Goal: Communication & Community: Answer question/provide support

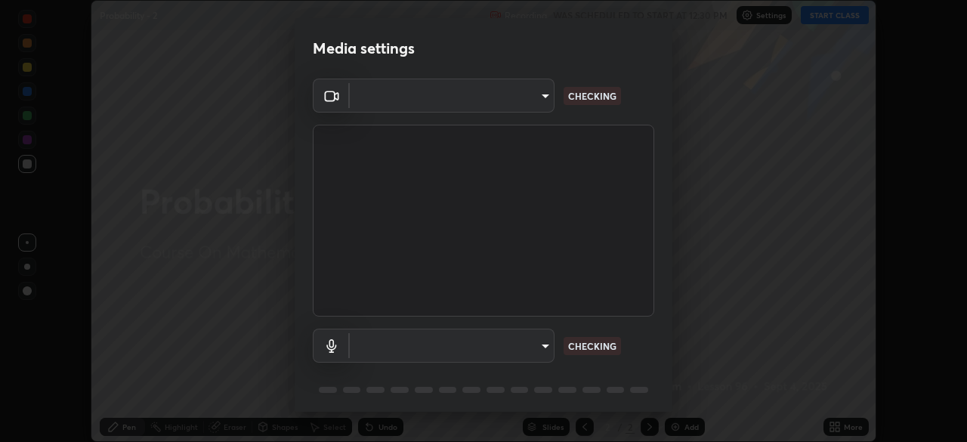
scroll to position [442, 966]
type input "5b0ce39d11be3a435715daab6ad7fa25508616855f5d18a60cdf0faa8df0ce2b"
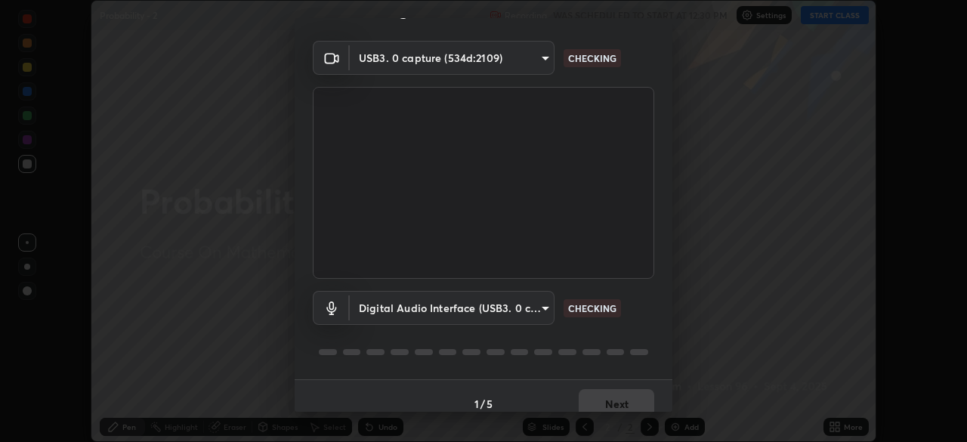
scroll to position [54, 0]
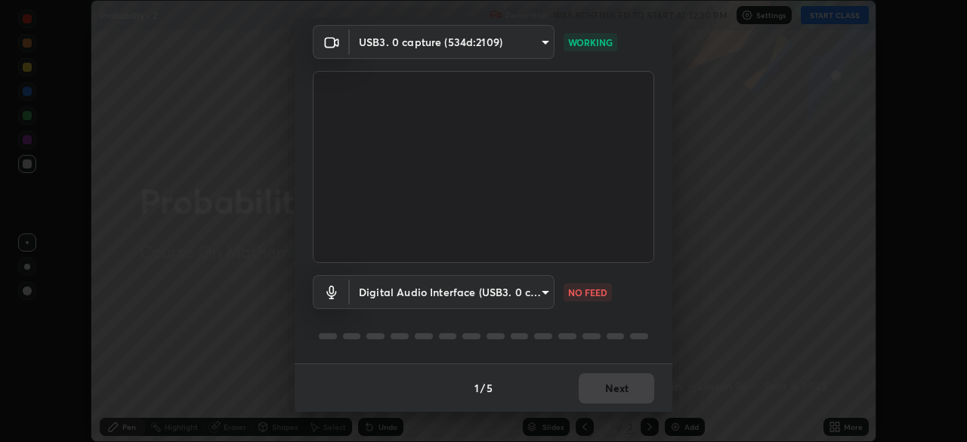
click at [537, 291] on body "Erase all Probability - 2 Recording WAS SCHEDULED TO START AT 12:30 PM Settings…" at bounding box center [483, 221] width 967 height 442
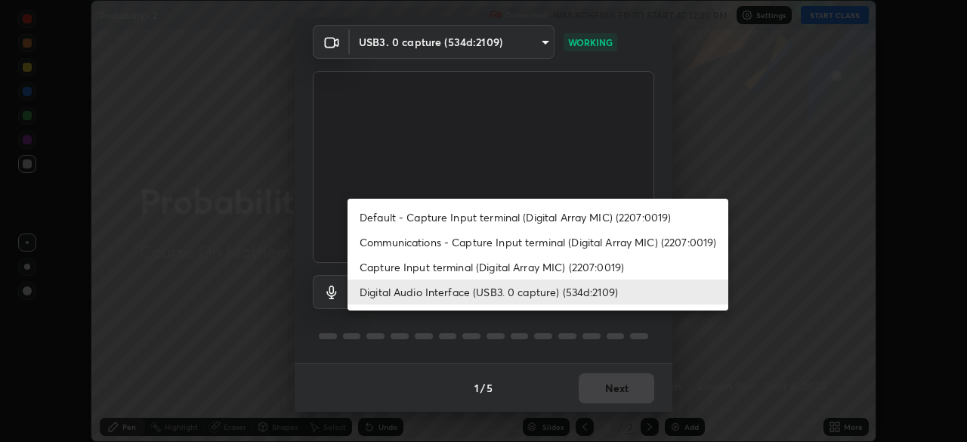
click at [518, 269] on li "Capture Input terminal (Digital Array MIC) (2207:0019)" at bounding box center [538, 267] width 381 height 25
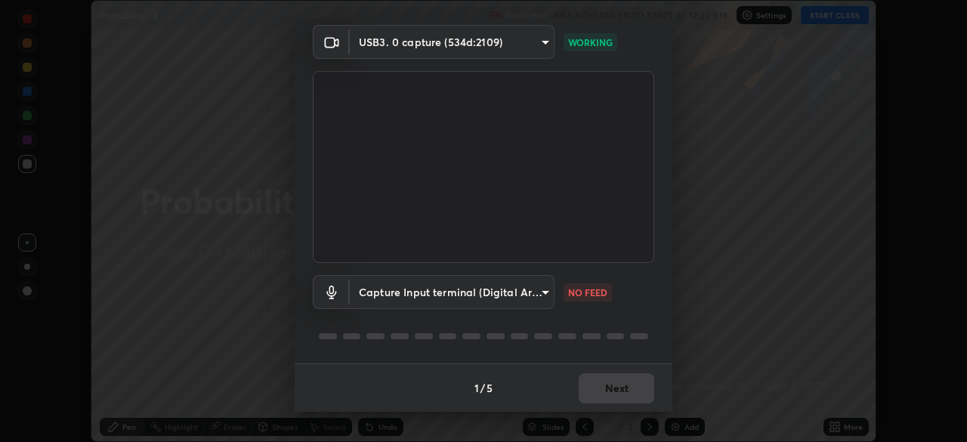
click at [520, 297] on body "Erase all Probability - 2 Recording WAS SCHEDULED TO START AT 12:30 PM Settings…" at bounding box center [483, 221] width 967 height 442
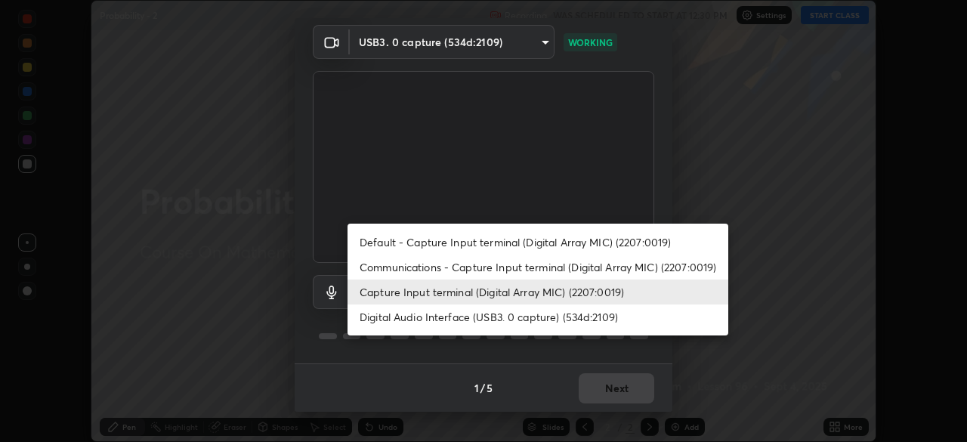
click at [505, 317] on li "Digital Audio Interface (USB3. 0 capture) (534d:2109)" at bounding box center [538, 317] width 381 height 25
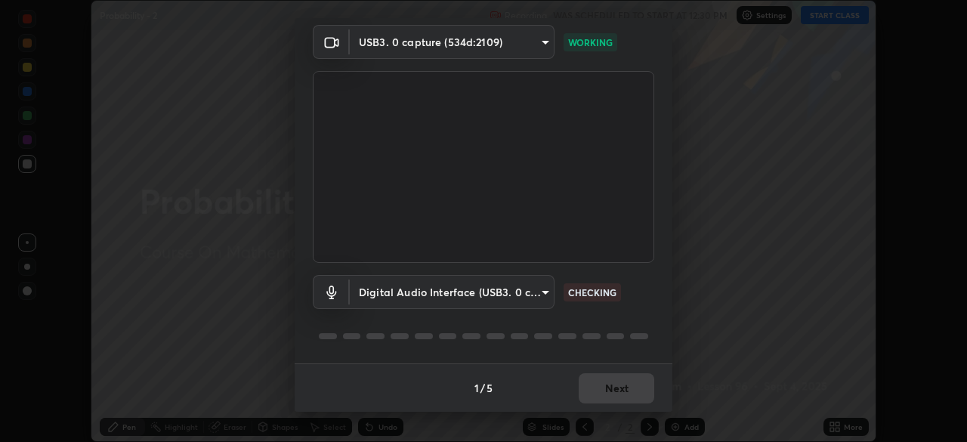
type input "a1042adff76ea4b5505a52ff3a0232de4086f7e529f4609d60403d5288817579"
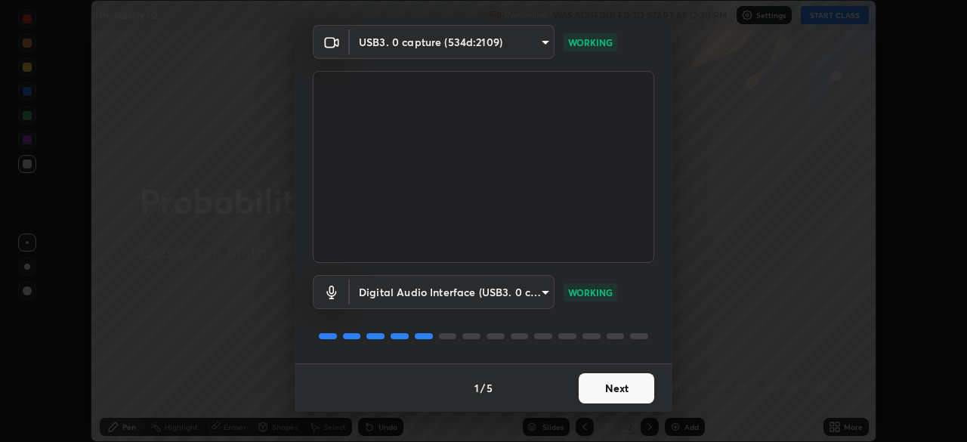
click at [620, 391] on button "Next" at bounding box center [617, 388] width 76 height 30
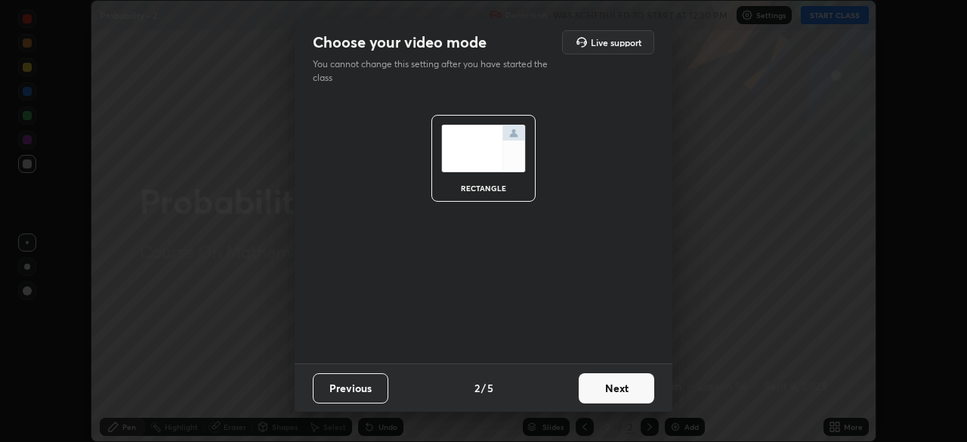
click at [634, 391] on button "Next" at bounding box center [617, 388] width 76 height 30
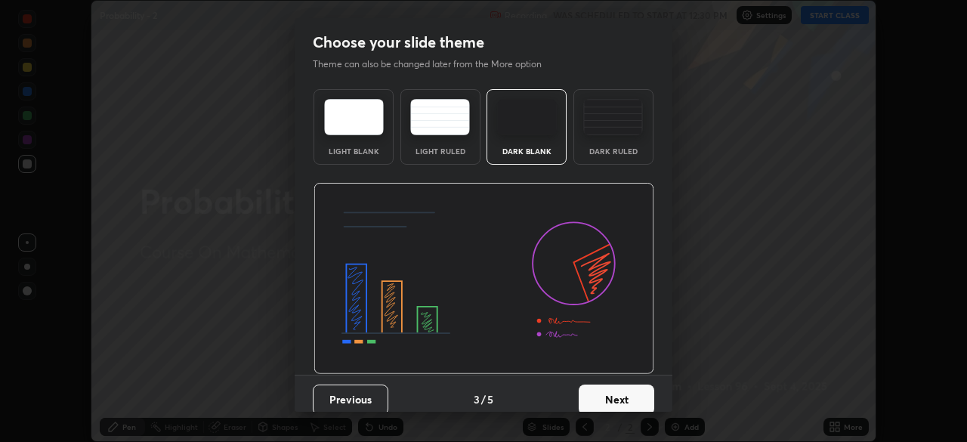
click at [637, 393] on button "Next" at bounding box center [617, 400] width 76 height 30
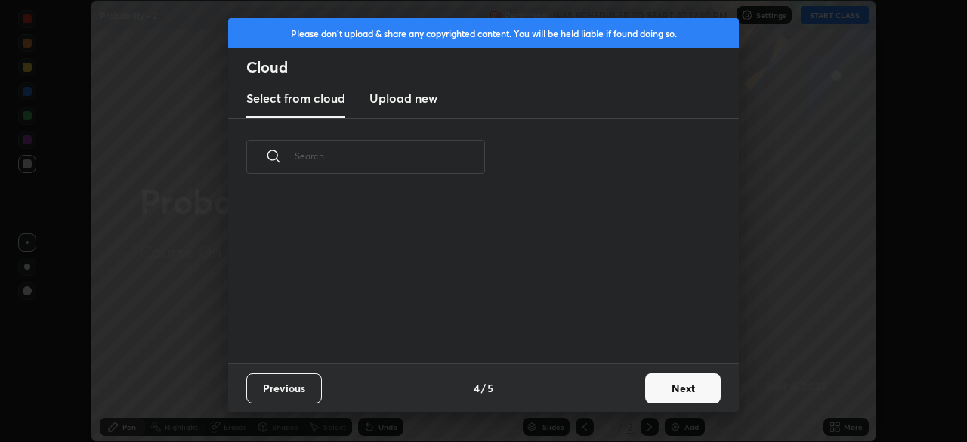
click at [673, 384] on button "Next" at bounding box center [683, 388] width 76 height 30
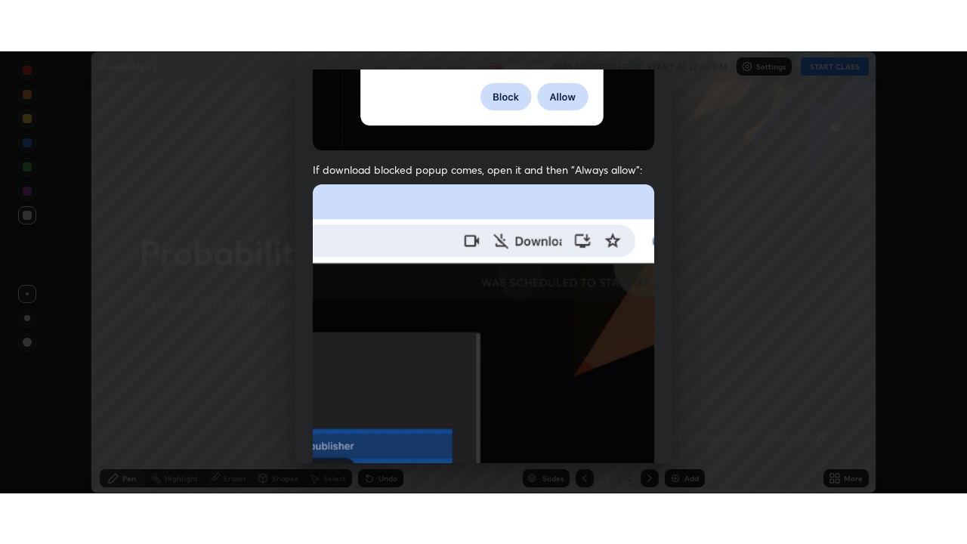
scroll to position [362, 0]
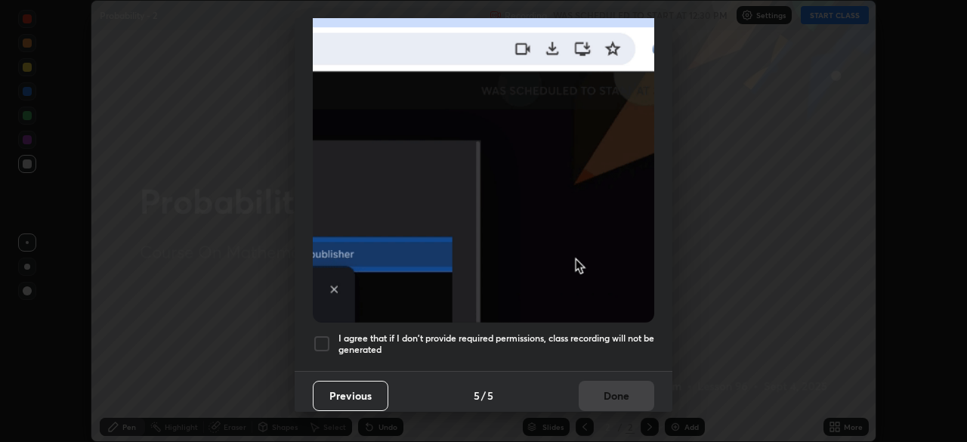
click at [559, 332] on h5 "I agree that if I don't provide required permissions, class recording will not …" at bounding box center [497, 343] width 316 height 23
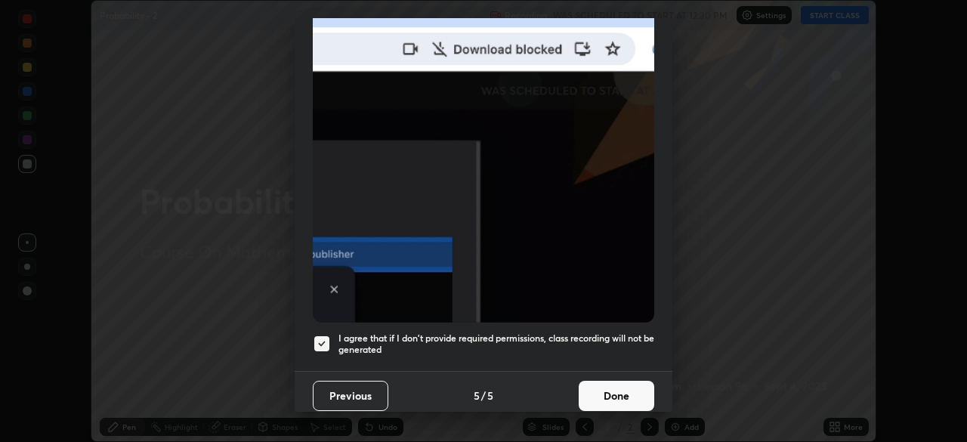
click at [608, 381] on button "Done" at bounding box center [617, 396] width 76 height 30
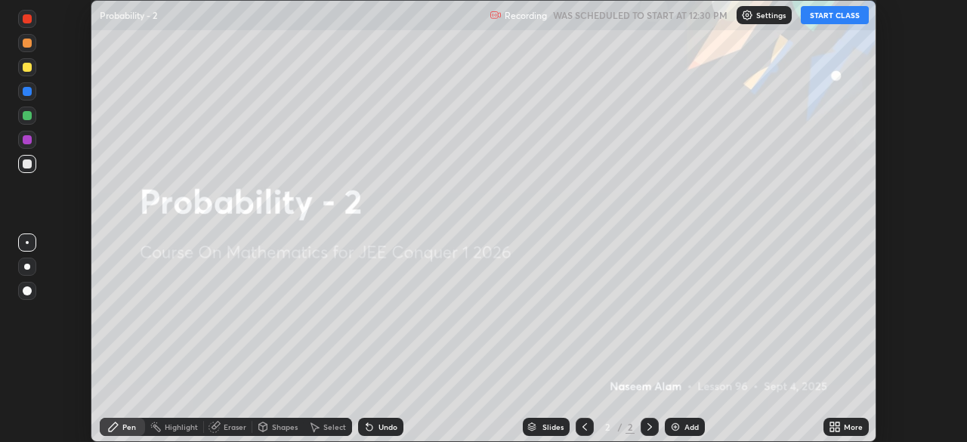
click at [831, 425] on icon at bounding box center [832, 424] width 4 height 4
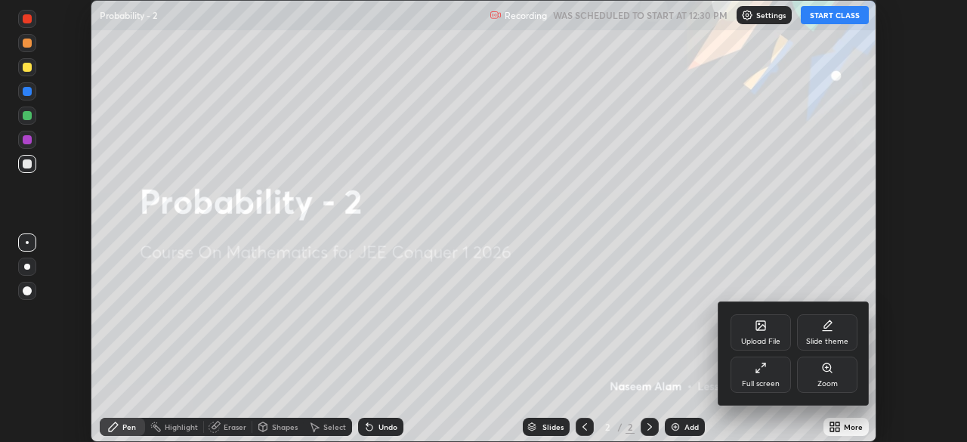
click at [755, 376] on div "Full screen" at bounding box center [761, 375] width 60 height 36
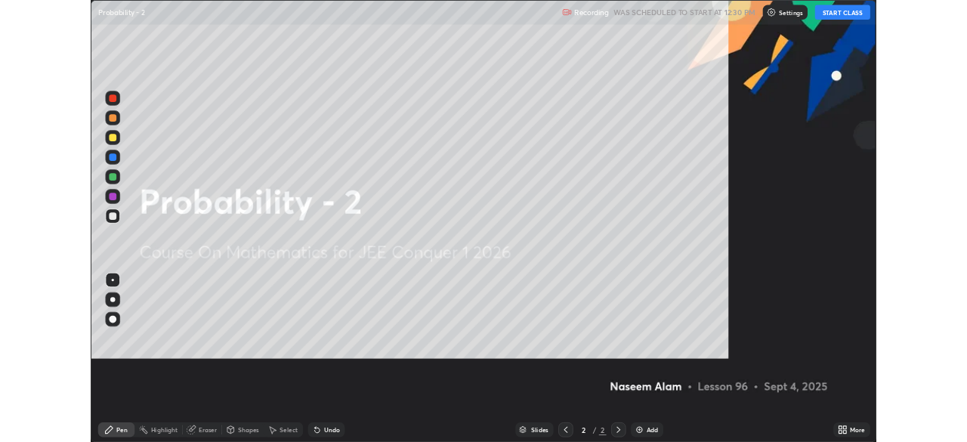
scroll to position [544, 967]
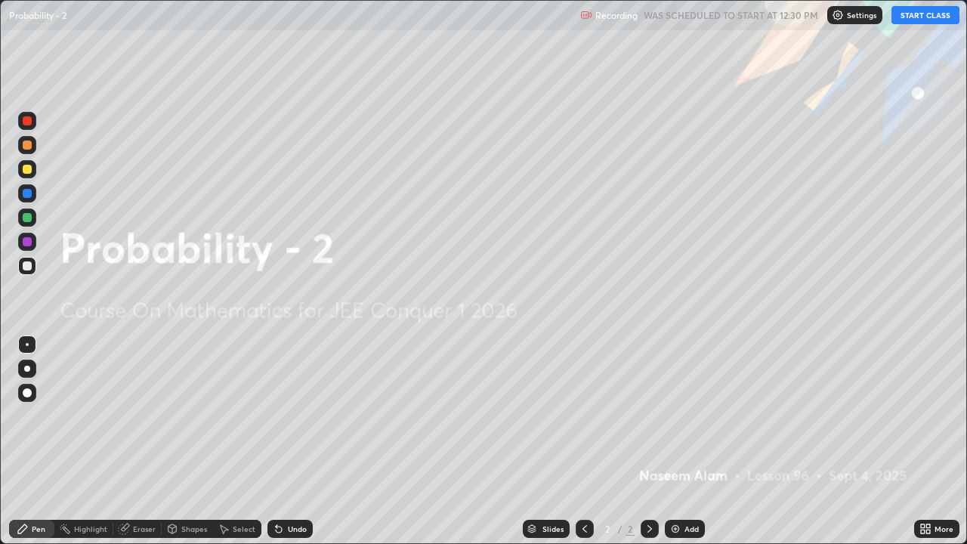
click at [922, 16] on button "START CLASS" at bounding box center [926, 15] width 68 height 18
click at [675, 441] on img at bounding box center [675, 529] width 12 height 12
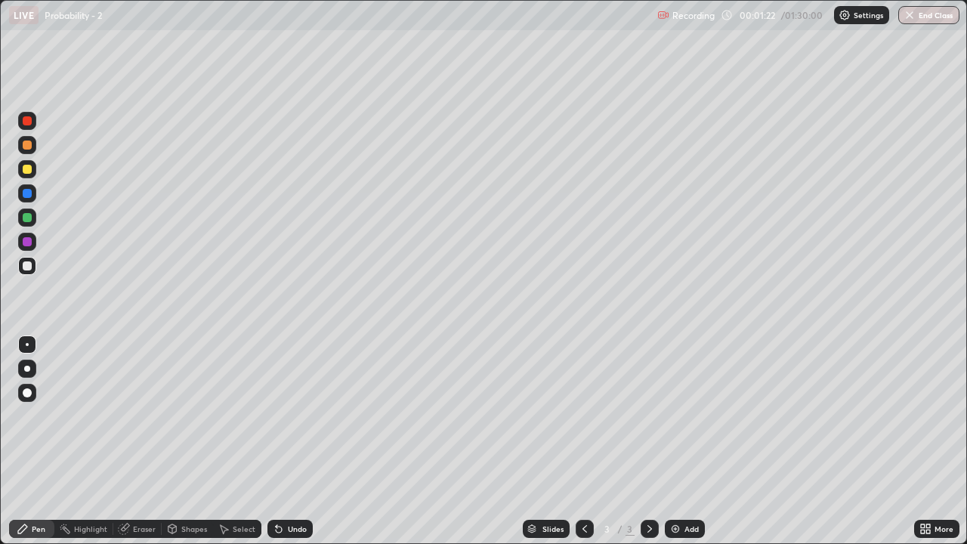
click at [298, 441] on div "Undo" at bounding box center [297, 529] width 19 height 8
click at [294, 441] on div "Undo" at bounding box center [297, 529] width 19 height 8
click at [297, 441] on div "Undo" at bounding box center [297, 529] width 19 height 8
click at [294, 441] on div "Undo" at bounding box center [297, 529] width 19 height 8
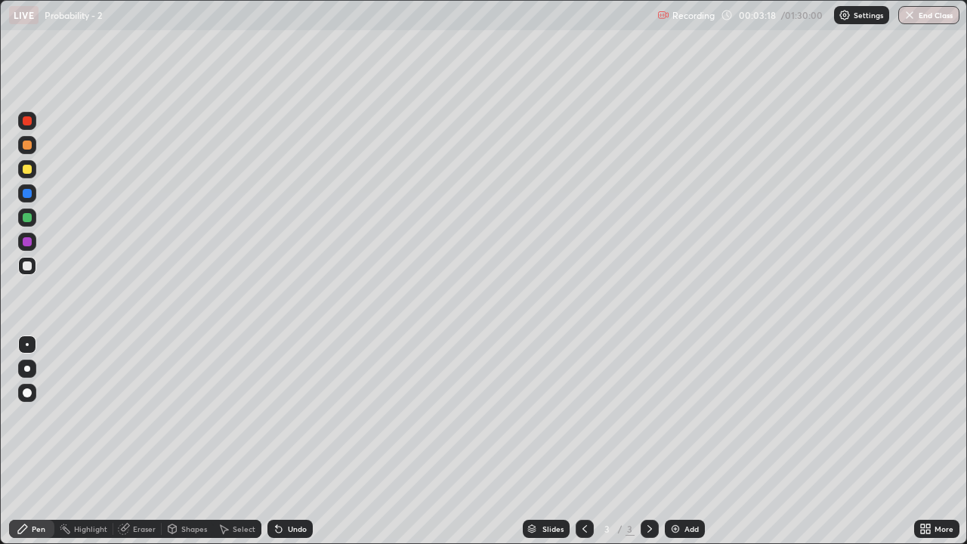
click at [678, 441] on img at bounding box center [675, 529] width 12 height 12
click at [583, 441] on icon at bounding box center [585, 529] width 5 height 8
click at [646, 441] on icon at bounding box center [650, 529] width 12 height 12
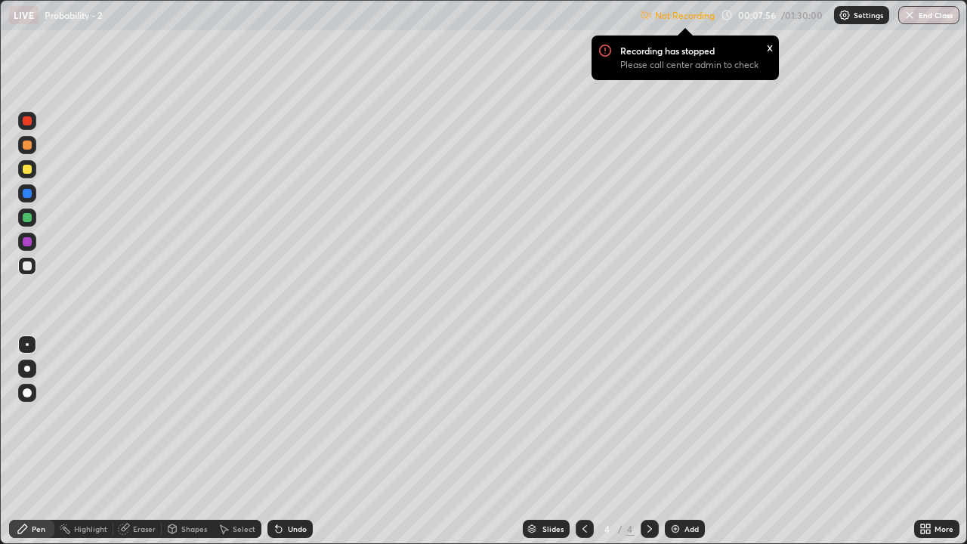
click at [929, 441] on icon at bounding box center [928, 532] width 4 height 4
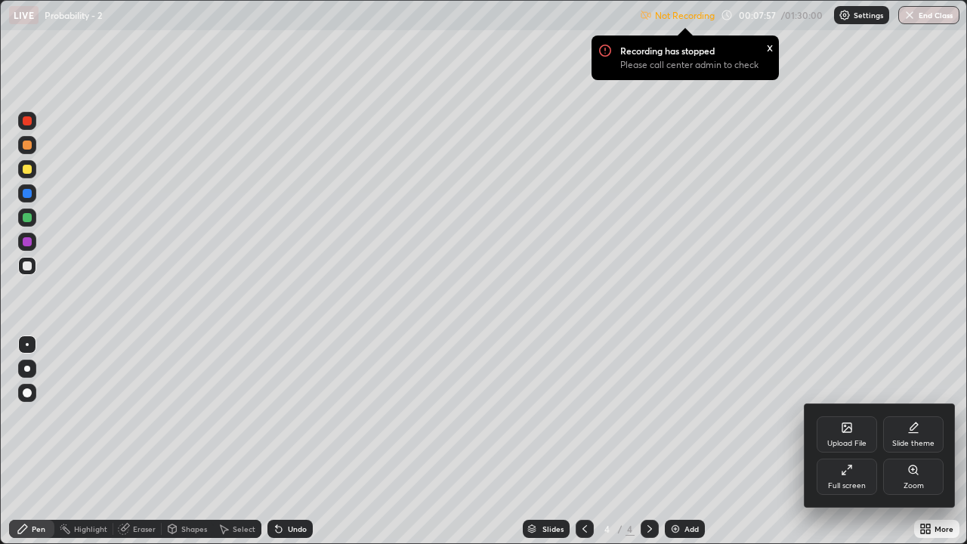
click at [827, 441] on div "Full screen" at bounding box center [847, 477] width 60 height 36
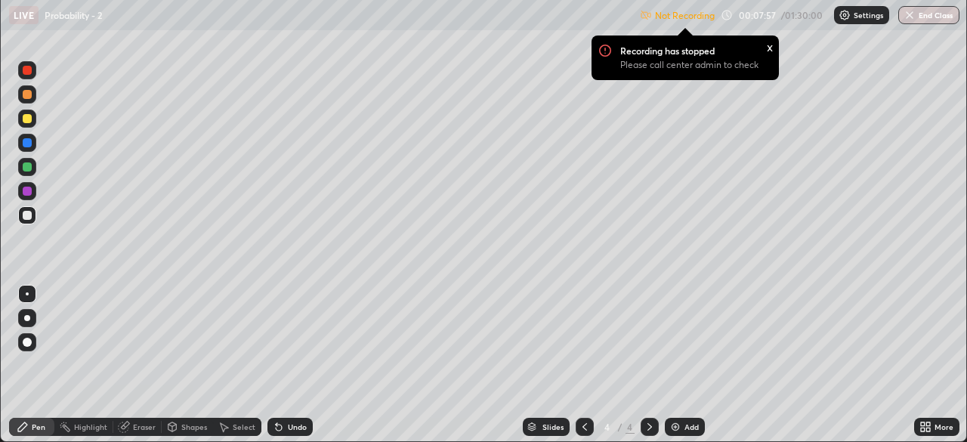
scroll to position [75122, 74597]
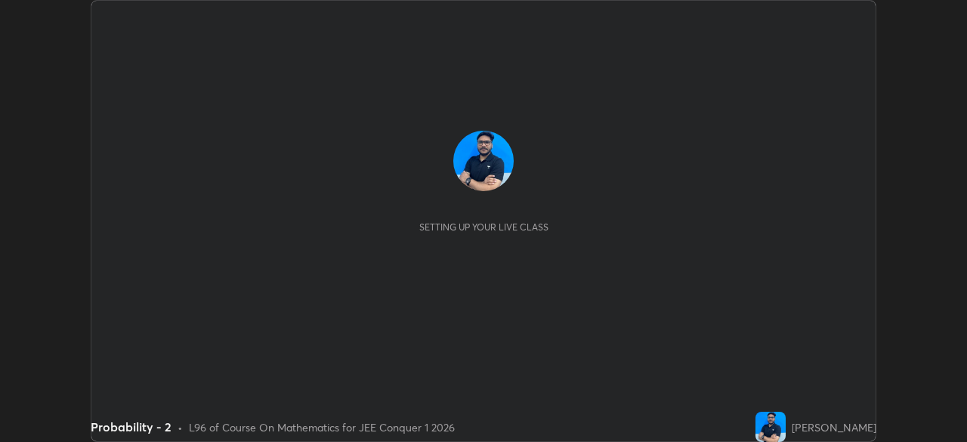
scroll to position [442, 967]
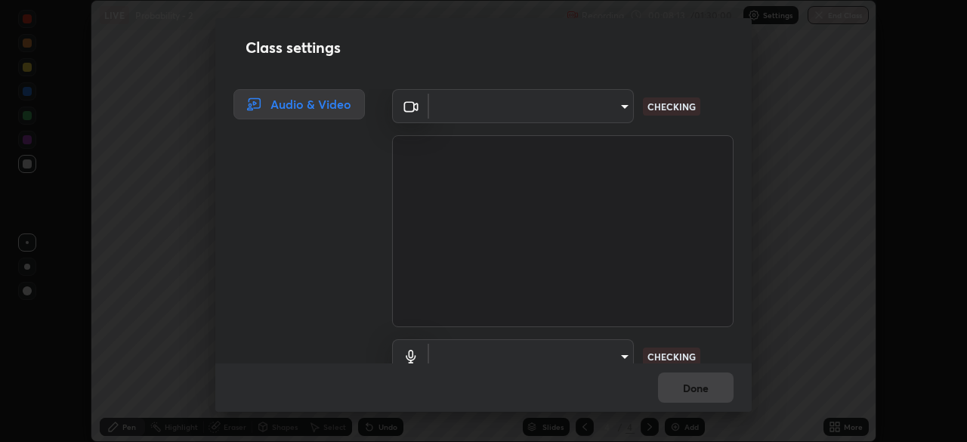
type input "5b0ce39d11be3a435715daab6ad7fa25508616855f5d18a60cdf0faa8df0ce2b"
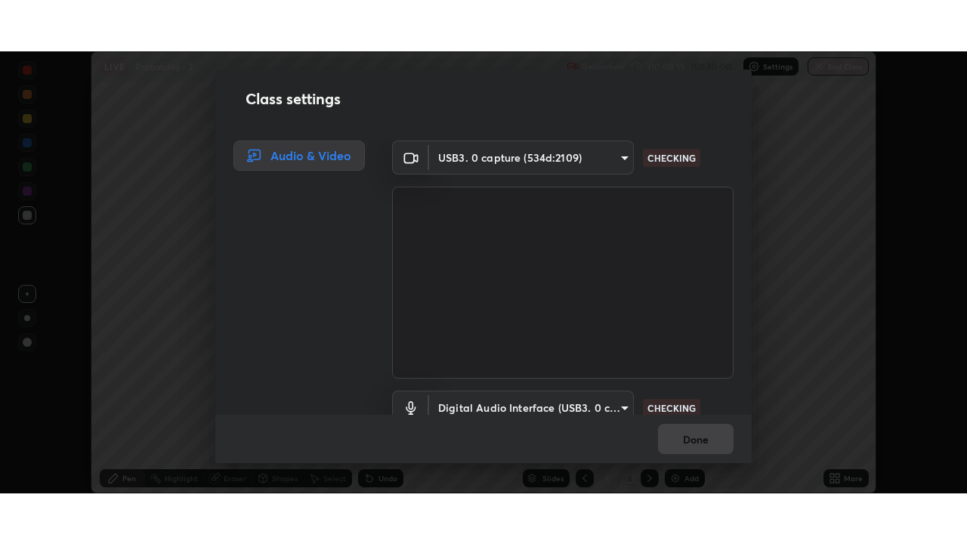
scroll to position [69, 0]
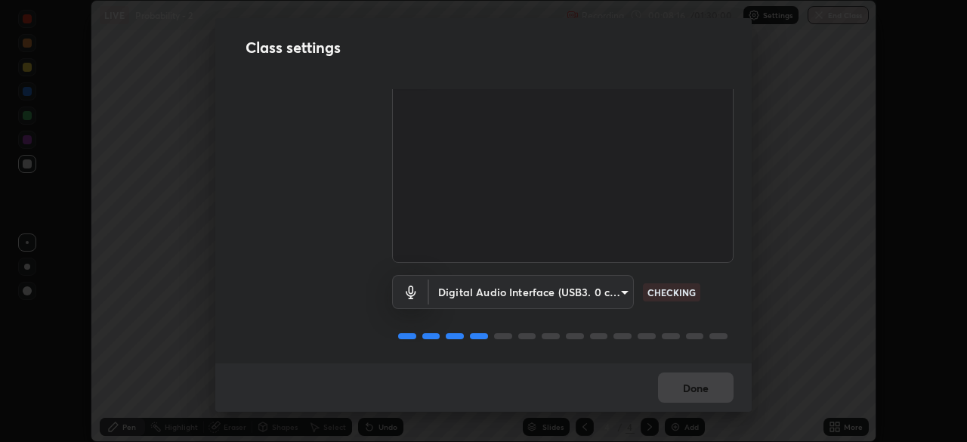
click at [617, 291] on body "Erase all LIVE Probability - 2 Recording 00:08:16 / 01:30:00 Settings End Class…" at bounding box center [483, 221] width 967 height 442
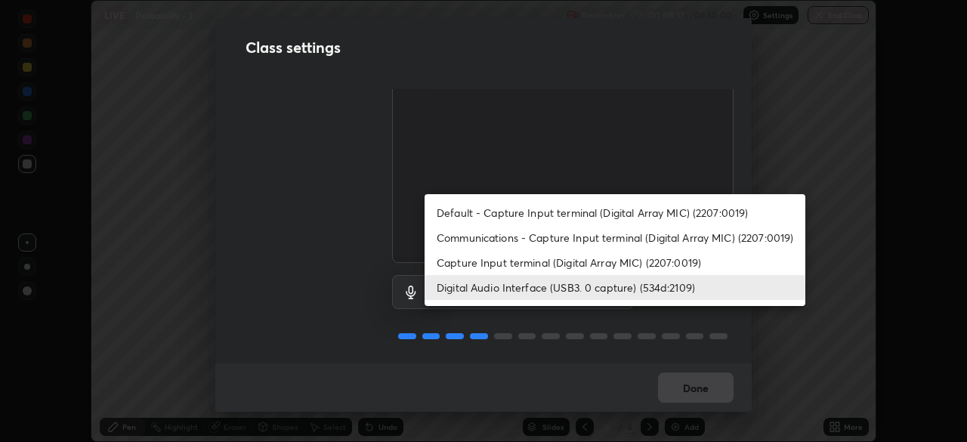
click at [649, 263] on li "Capture Input terminal (Digital Array MIC) (2207:0019)" at bounding box center [615, 262] width 381 height 25
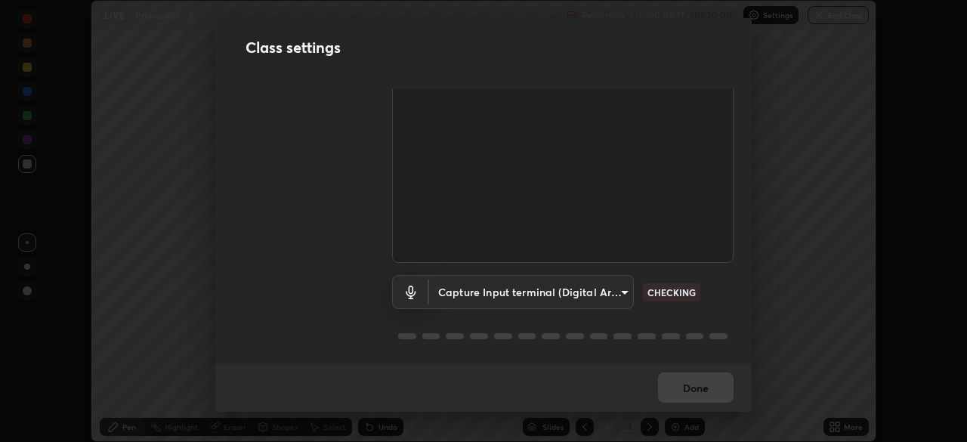
click at [616, 292] on body "Erase all LIVE Probability - 2 Recording 00:08:17 / 01:30:00 Settings End Class…" at bounding box center [483, 221] width 967 height 442
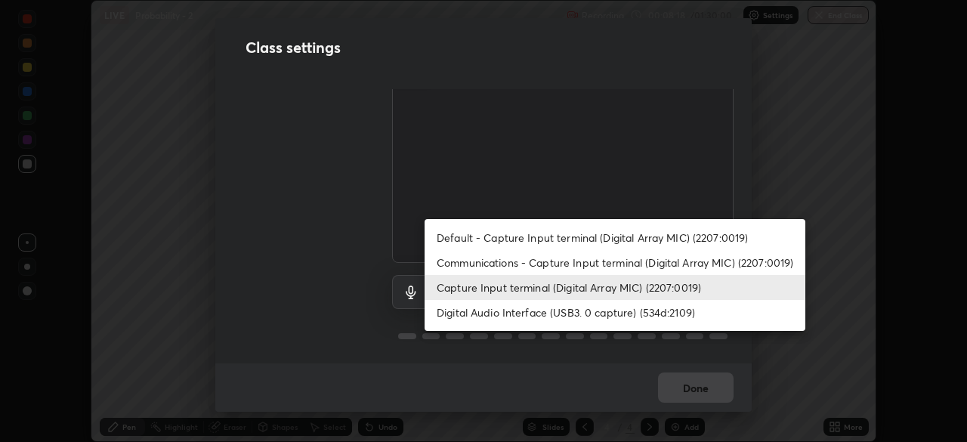
click at [613, 312] on li "Digital Audio Interface (USB3. 0 capture) (534d:2109)" at bounding box center [615, 312] width 381 height 25
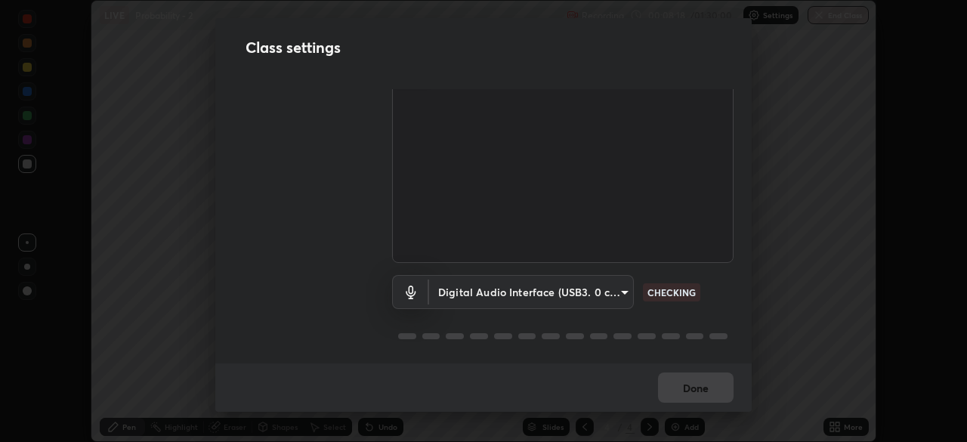
type input "a1042adff76ea4b5505a52ff3a0232de4086f7e529f4609d60403d5288817579"
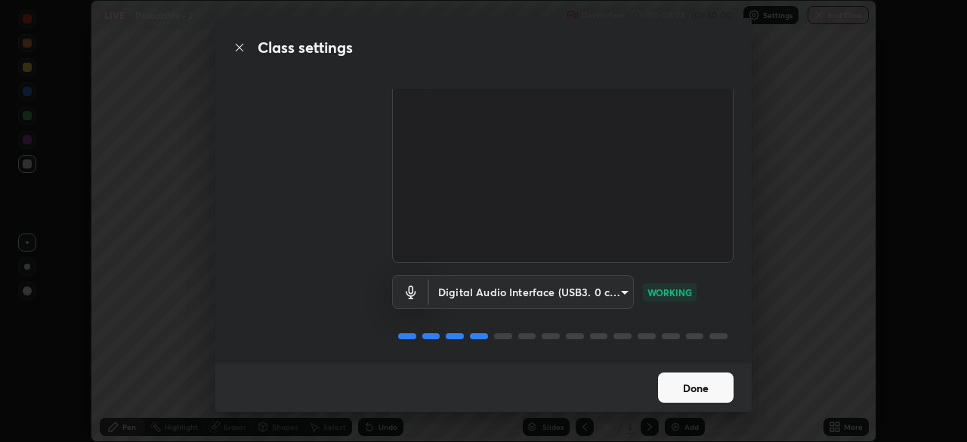
click at [714, 391] on button "Done" at bounding box center [696, 388] width 76 height 30
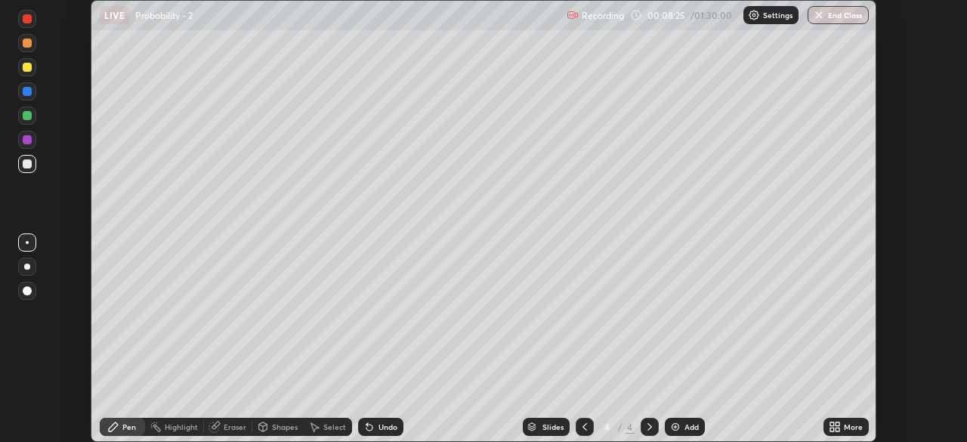
click at [835, 428] on icon at bounding box center [835, 427] width 12 height 12
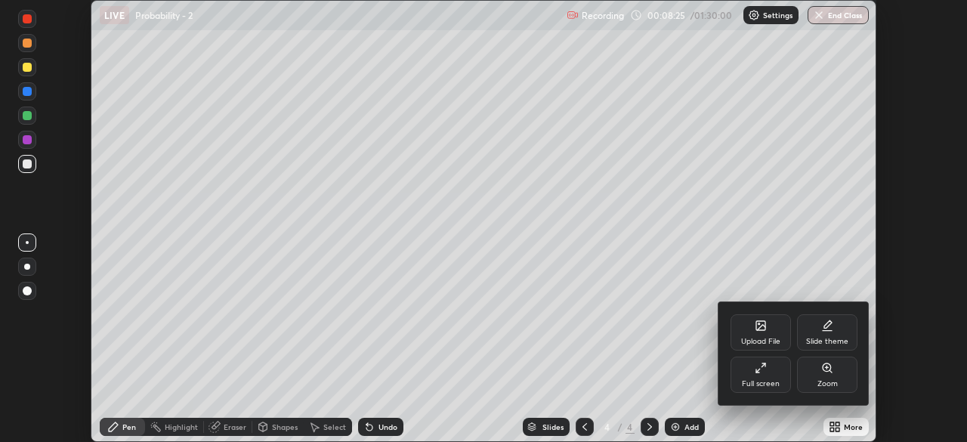
click at [775, 377] on div "Full screen" at bounding box center [761, 375] width 60 height 36
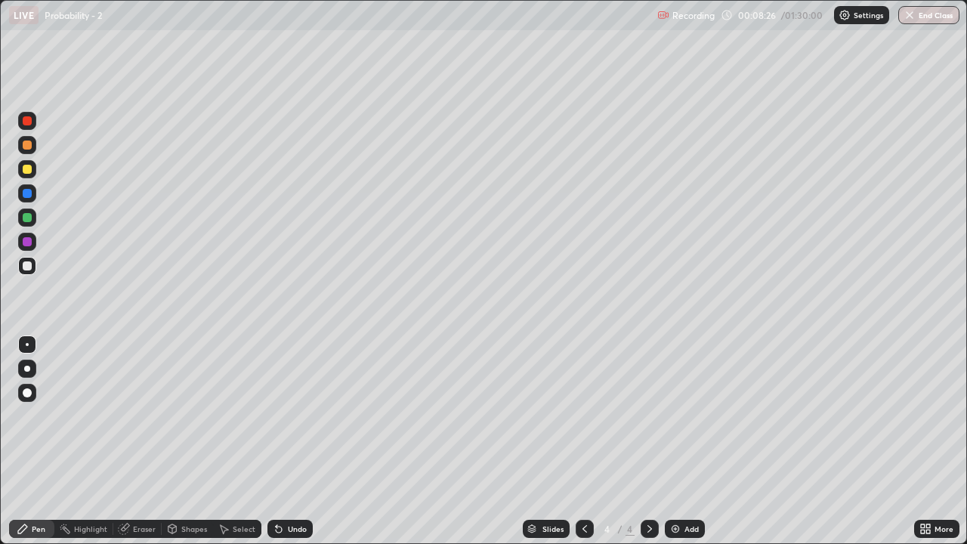
scroll to position [544, 967]
click at [26, 173] on div at bounding box center [27, 169] width 9 height 9
click at [676, 441] on img at bounding box center [675, 529] width 12 height 12
click at [30, 273] on div at bounding box center [27, 266] width 18 height 18
click at [288, 441] on div "Undo" at bounding box center [297, 529] width 19 height 8
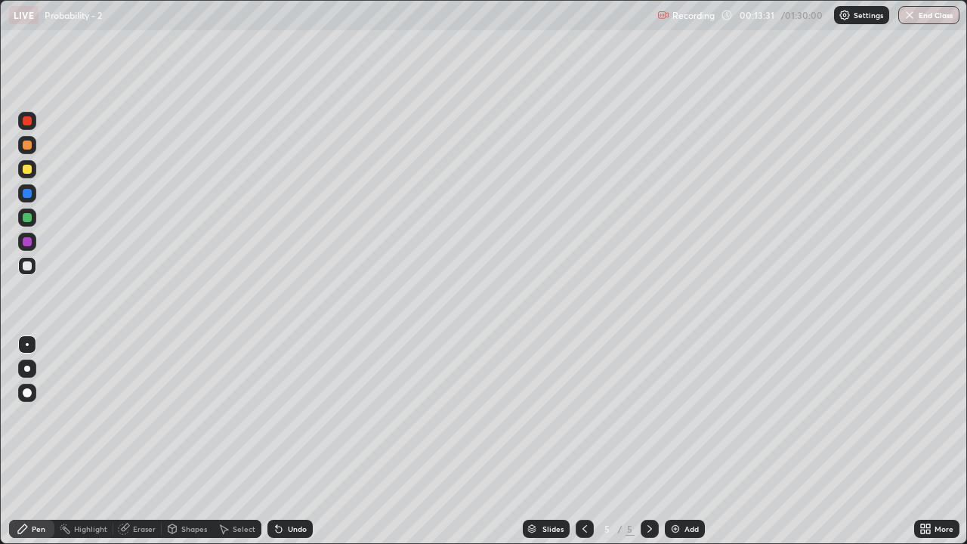
click at [289, 441] on div "Undo" at bounding box center [297, 529] width 19 height 8
click at [295, 441] on div "Undo" at bounding box center [297, 529] width 19 height 8
click at [298, 441] on div "Undo" at bounding box center [297, 529] width 19 height 8
click at [676, 441] on img at bounding box center [675, 529] width 12 height 12
click at [289, 441] on div "Undo" at bounding box center [297, 529] width 19 height 8
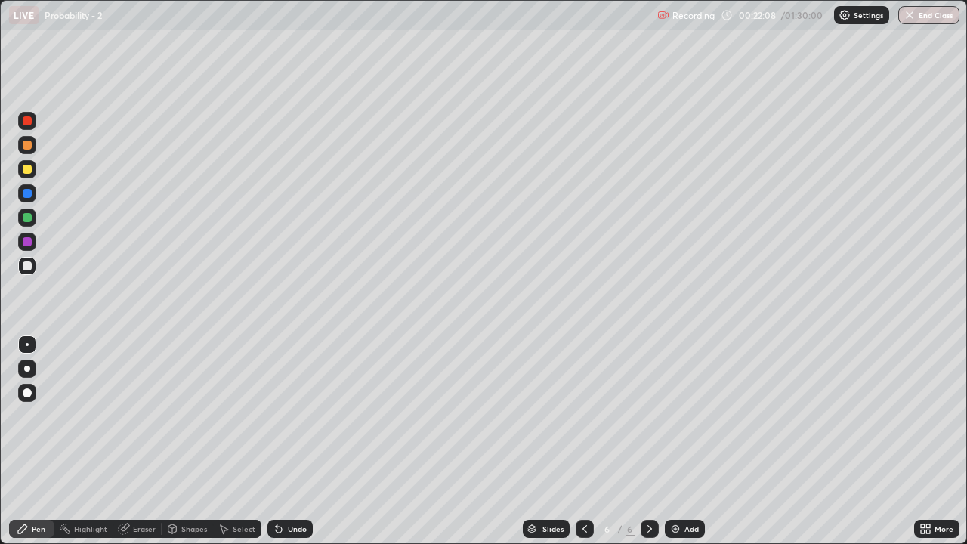
click at [290, 441] on div "Undo" at bounding box center [297, 529] width 19 height 8
click at [289, 441] on div "Undo" at bounding box center [297, 529] width 19 height 8
click at [288, 441] on div "Undo" at bounding box center [297, 529] width 19 height 8
click at [296, 441] on div "Undo" at bounding box center [297, 529] width 19 height 8
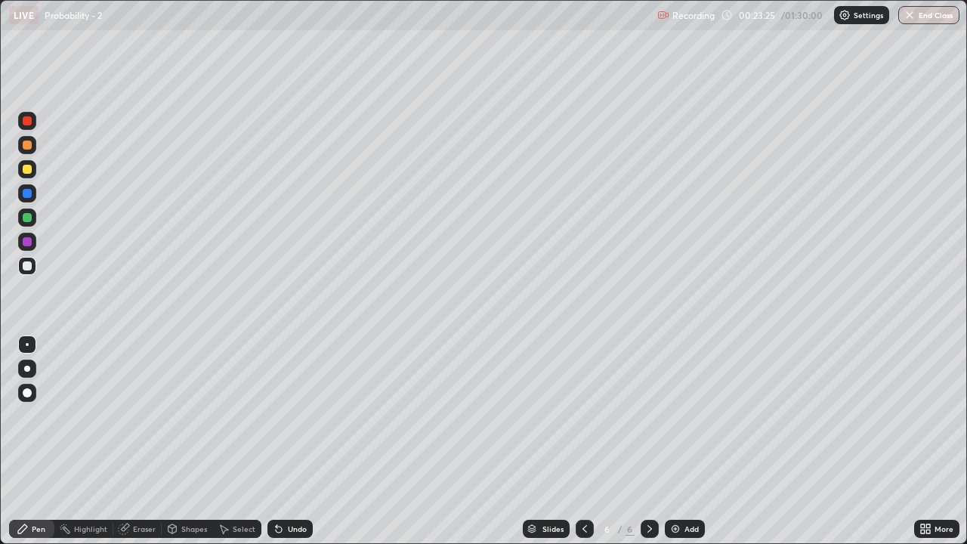
click at [295, 441] on div "Undo" at bounding box center [297, 529] width 19 height 8
click at [289, 441] on div "Undo" at bounding box center [289, 529] width 45 height 18
click at [292, 441] on div "Undo" at bounding box center [289, 529] width 45 height 18
click at [292, 441] on div "Undo" at bounding box center [297, 529] width 19 height 8
click at [26, 171] on div at bounding box center [27, 169] width 9 height 9
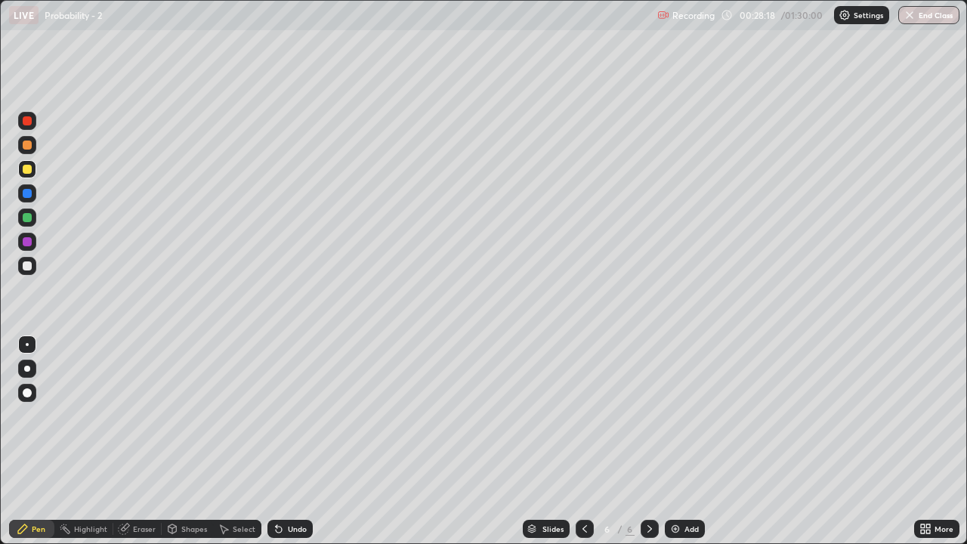
click at [676, 441] on img at bounding box center [675, 529] width 12 height 12
click at [29, 265] on div at bounding box center [27, 265] width 9 height 9
click at [293, 441] on div "Undo" at bounding box center [297, 529] width 19 height 8
click at [294, 441] on div "Undo" at bounding box center [297, 529] width 19 height 8
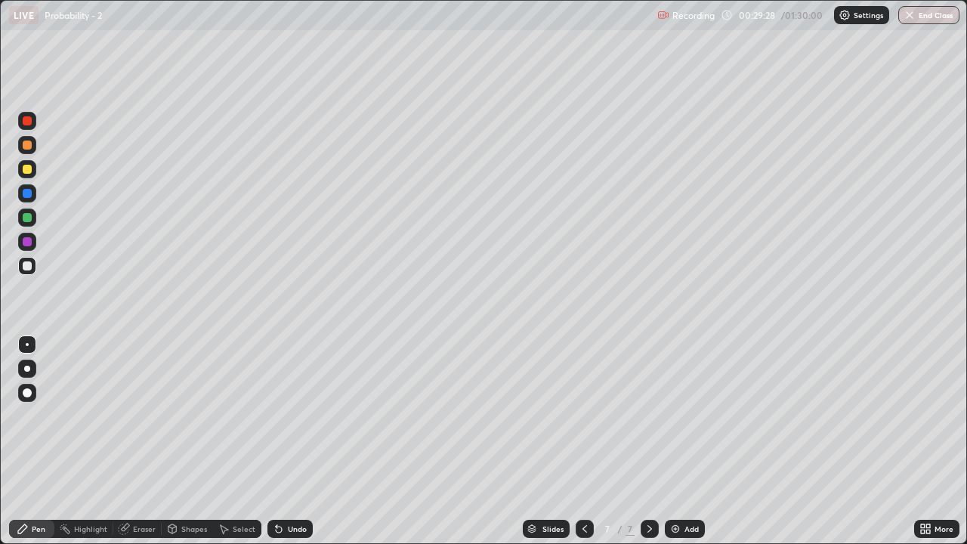
click at [294, 441] on div "Undo" at bounding box center [297, 529] width 19 height 8
click at [583, 441] on icon at bounding box center [585, 529] width 5 height 8
click at [650, 441] on icon at bounding box center [650, 529] width 5 height 8
click at [682, 441] on div "Add" at bounding box center [685, 529] width 40 height 18
click at [292, 441] on div "Undo" at bounding box center [297, 529] width 19 height 8
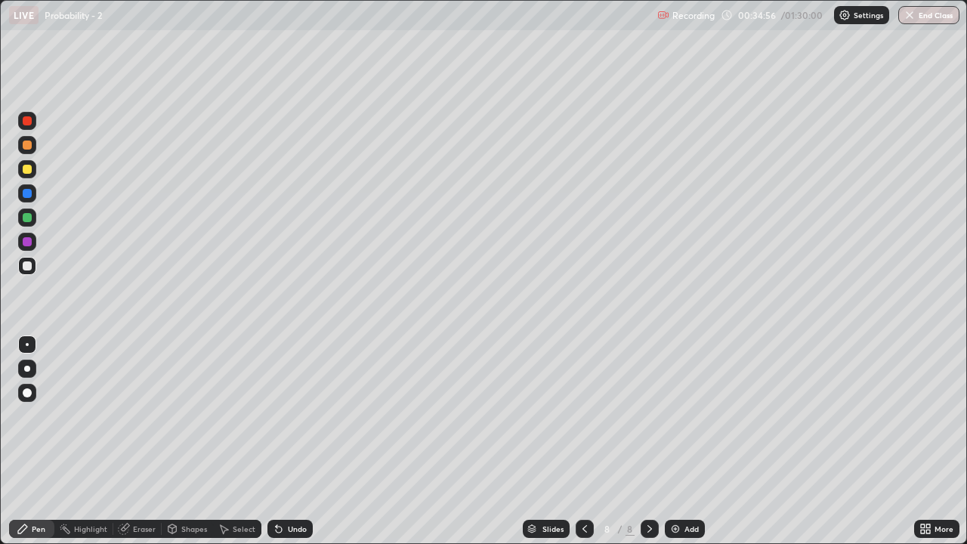
click at [28, 171] on div at bounding box center [27, 169] width 9 height 9
click at [29, 266] on div at bounding box center [27, 265] width 9 height 9
click at [288, 441] on div "Undo" at bounding box center [297, 529] width 19 height 8
click at [291, 441] on div "Undo" at bounding box center [297, 529] width 19 height 8
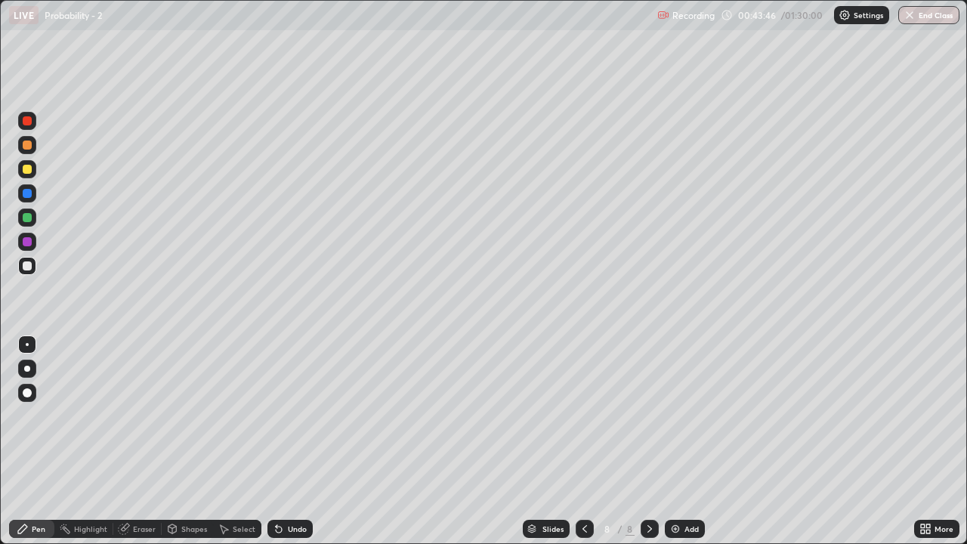
click at [689, 441] on div "Add" at bounding box center [692, 529] width 14 height 8
click at [292, 441] on div "Undo" at bounding box center [297, 529] width 19 height 8
click at [293, 441] on div "Undo" at bounding box center [297, 529] width 19 height 8
click at [291, 441] on div "Undo" at bounding box center [297, 529] width 19 height 8
click at [32, 168] on div at bounding box center [27, 169] width 18 height 18
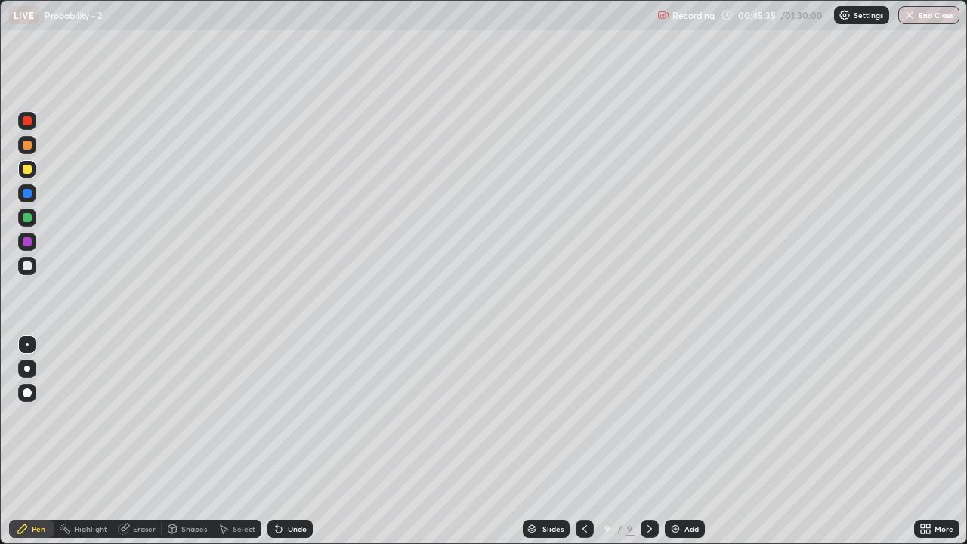
click at [291, 441] on div "Undo" at bounding box center [289, 529] width 45 height 18
click at [295, 441] on div "Undo" at bounding box center [297, 529] width 19 height 8
click at [31, 267] on div at bounding box center [27, 265] width 9 height 9
click at [34, 218] on div at bounding box center [27, 218] width 18 height 18
click at [286, 441] on div "Undo" at bounding box center [289, 529] width 45 height 18
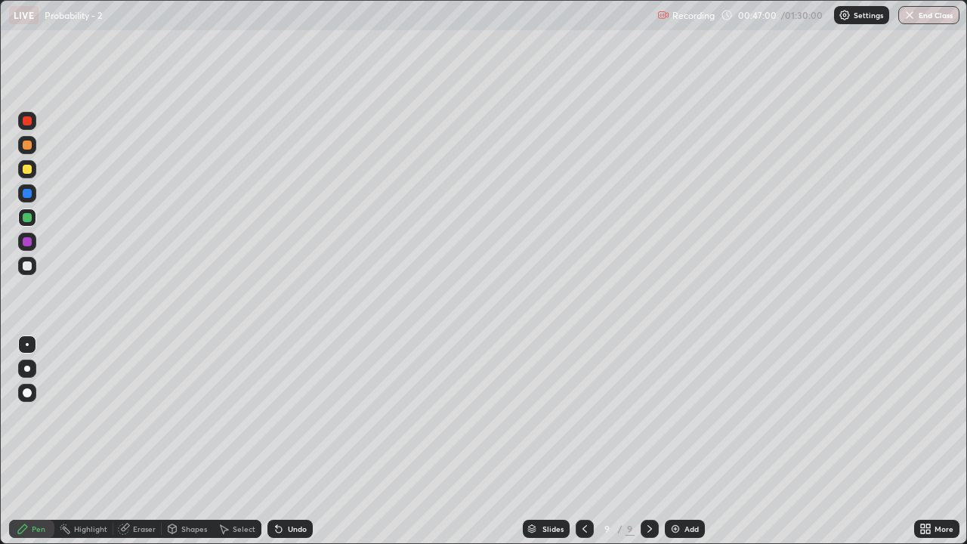
click at [139, 441] on div "Eraser" at bounding box center [144, 529] width 23 height 8
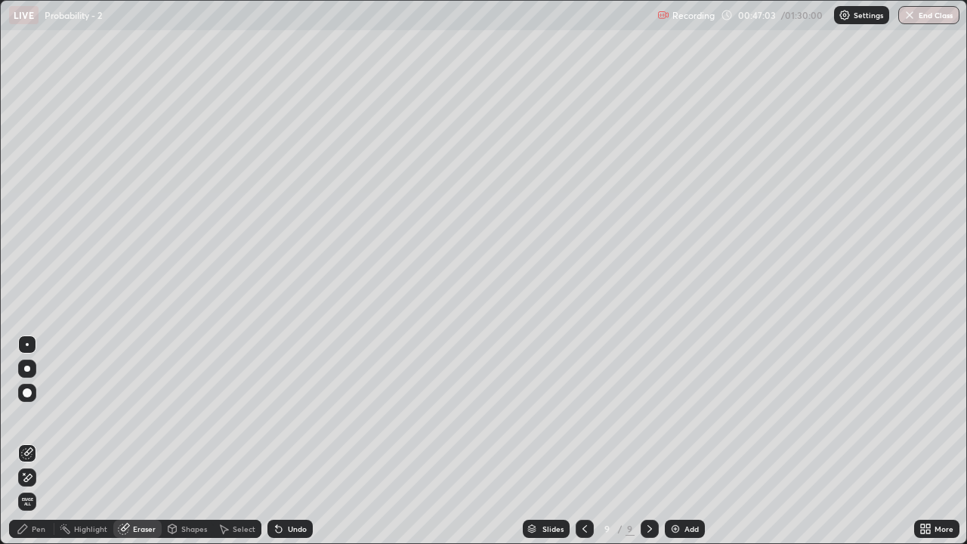
click at [31, 441] on div "Pen" at bounding box center [31, 529] width 45 height 18
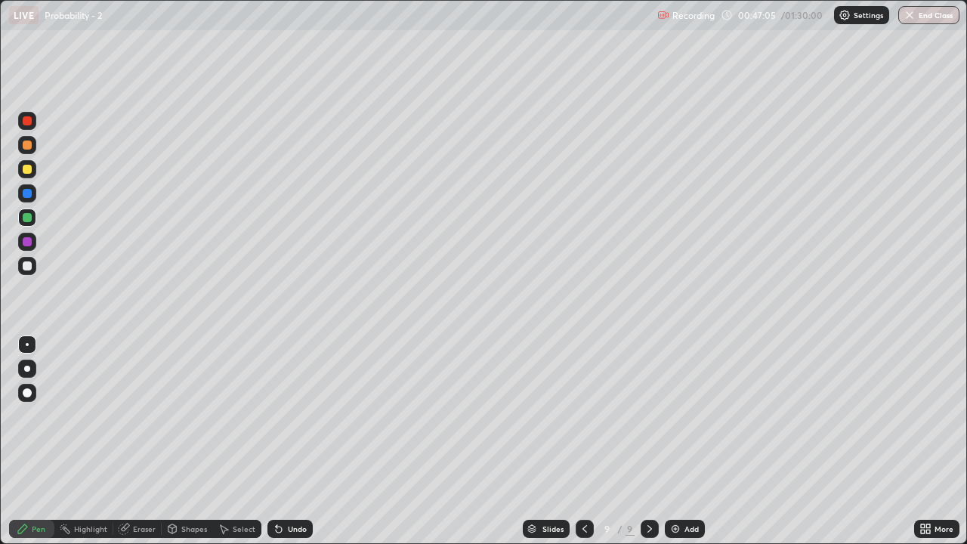
click at [26, 270] on div at bounding box center [27, 265] width 9 height 9
click at [135, 441] on div "Eraser" at bounding box center [144, 529] width 23 height 8
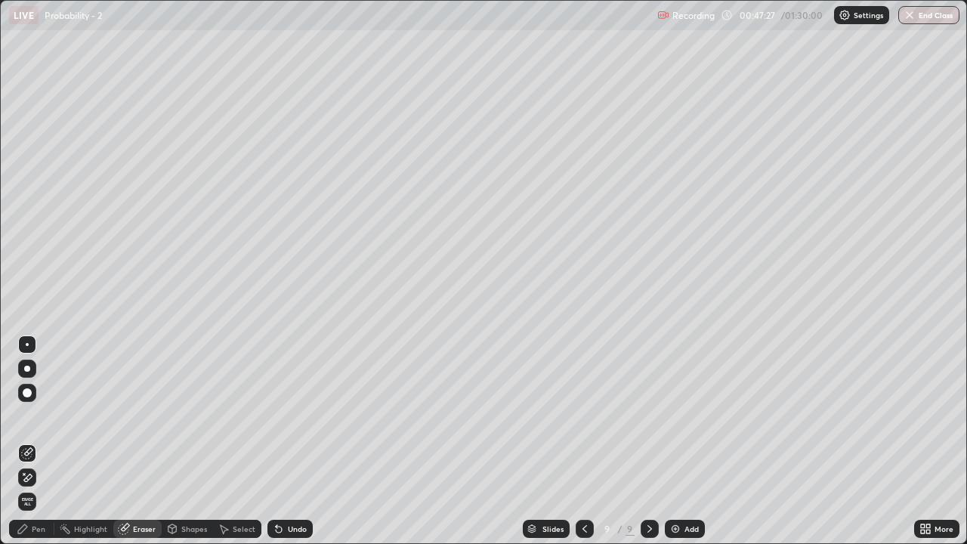
click at [29, 441] on div "Pen" at bounding box center [31, 529] width 45 height 18
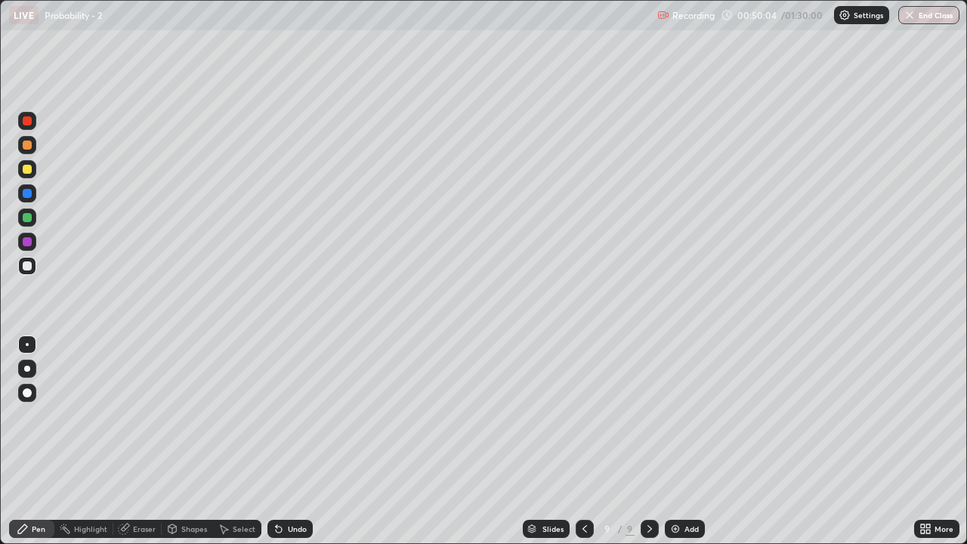
click at [677, 441] on img at bounding box center [675, 529] width 12 height 12
click at [295, 441] on div "Undo" at bounding box center [297, 529] width 19 height 8
click at [292, 441] on div "Undo" at bounding box center [297, 529] width 19 height 8
click at [291, 441] on div "Undo" at bounding box center [297, 529] width 19 height 8
click at [292, 441] on div "Undo" at bounding box center [297, 529] width 19 height 8
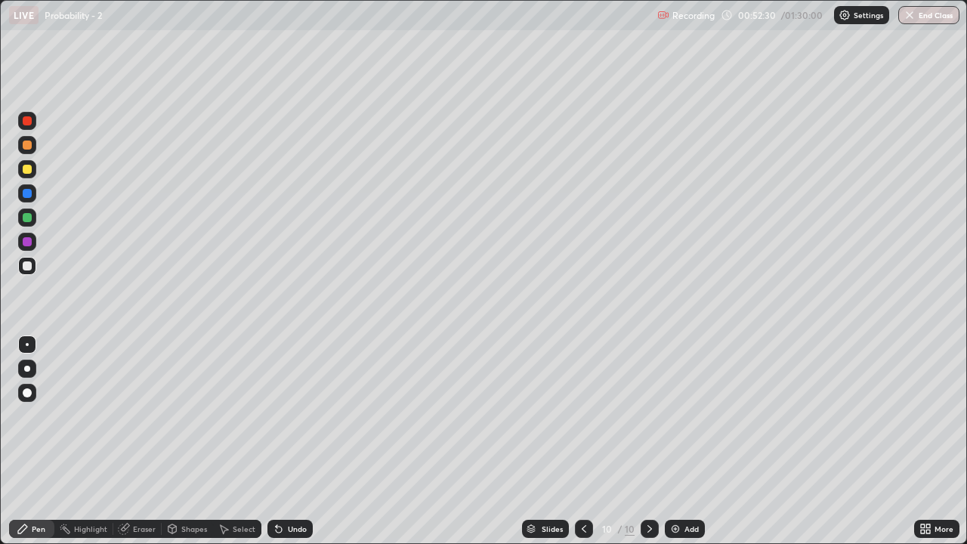
click at [293, 441] on div "Undo" at bounding box center [289, 529] width 45 height 18
click at [295, 441] on div "Undo" at bounding box center [297, 529] width 19 height 8
click at [301, 441] on div "Undo" at bounding box center [297, 529] width 19 height 8
click at [300, 441] on div "Undo" at bounding box center [297, 529] width 19 height 8
click at [685, 441] on div "Add" at bounding box center [692, 529] width 14 height 8
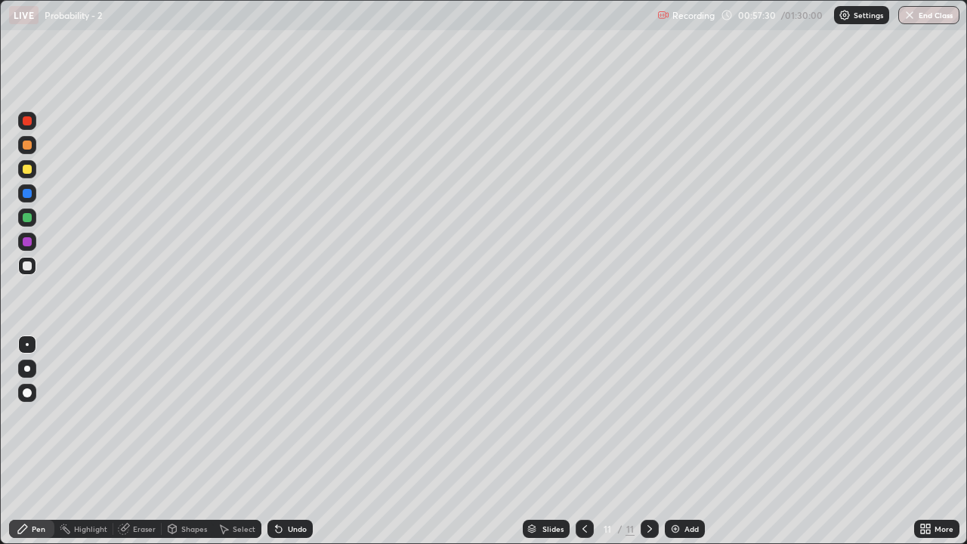
click at [290, 441] on div "Undo" at bounding box center [289, 529] width 45 height 18
click at [292, 441] on div "Undo" at bounding box center [297, 529] width 19 height 8
click at [277, 441] on icon at bounding box center [279, 530] width 6 height 6
click at [682, 441] on div "Add" at bounding box center [685, 529] width 40 height 18
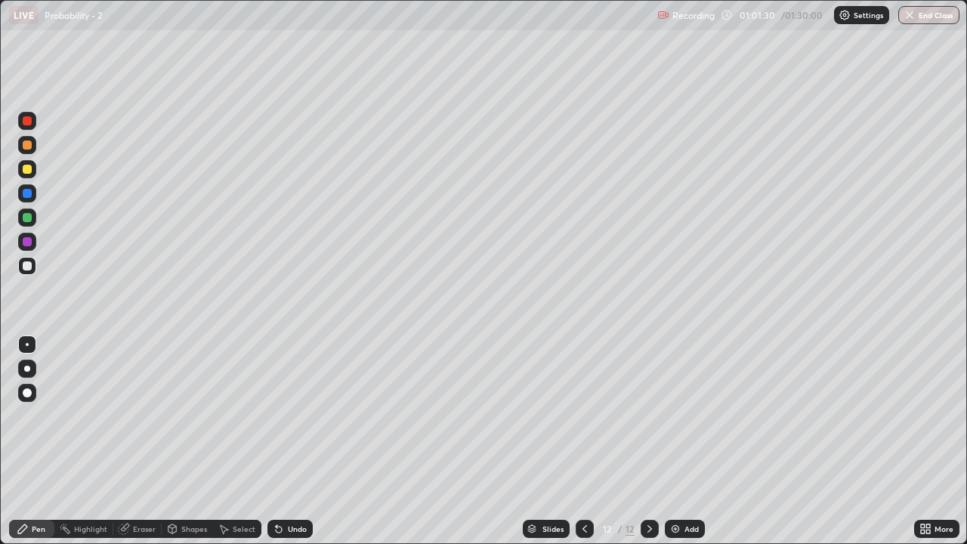
click at [285, 441] on div "Undo" at bounding box center [289, 529] width 45 height 18
click at [288, 441] on div "Undo" at bounding box center [297, 529] width 19 height 8
click at [285, 441] on div "Undo" at bounding box center [289, 529] width 45 height 18
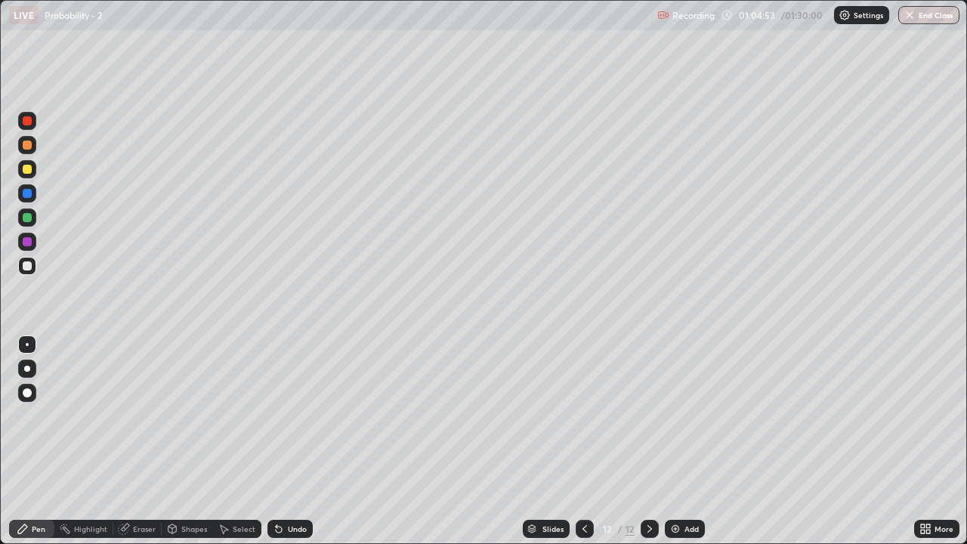
click at [26, 173] on div at bounding box center [27, 169] width 9 height 9
click at [27, 267] on div at bounding box center [27, 265] width 9 height 9
click at [298, 441] on div "Undo" at bounding box center [297, 529] width 19 height 8
click at [295, 441] on div "Undo" at bounding box center [297, 529] width 19 height 8
click at [682, 441] on div "Add" at bounding box center [685, 529] width 40 height 18
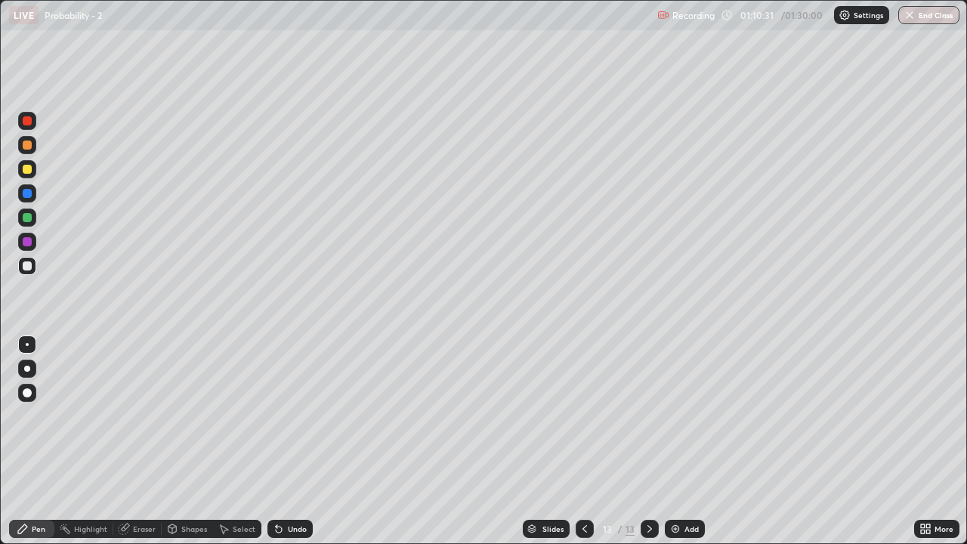
click at [298, 441] on div "Undo" at bounding box center [297, 529] width 19 height 8
click at [291, 441] on div "Undo" at bounding box center [297, 529] width 19 height 8
click at [292, 441] on div "Undo" at bounding box center [297, 529] width 19 height 8
click at [293, 441] on div "Undo" at bounding box center [297, 529] width 19 height 8
click at [294, 441] on div "Undo" at bounding box center [297, 529] width 19 height 8
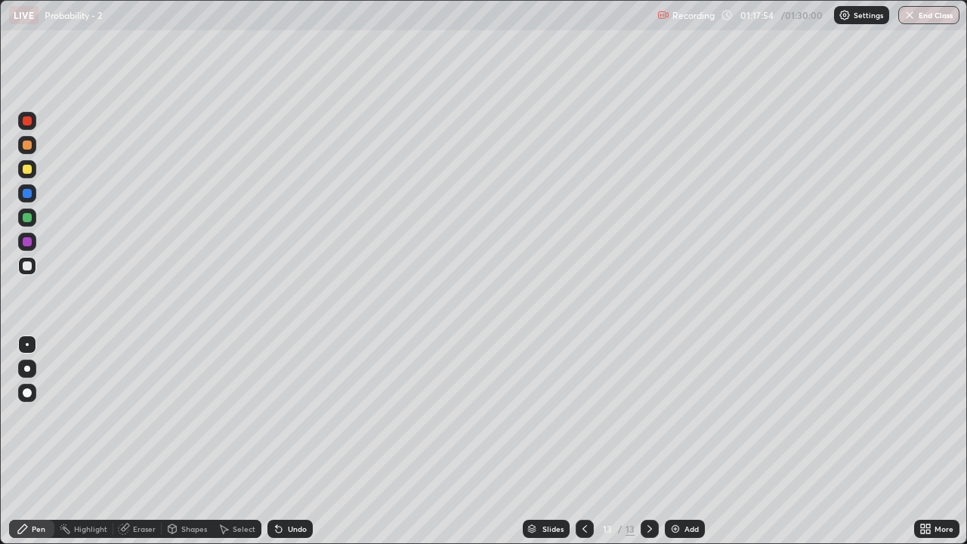
click at [295, 441] on div "Undo" at bounding box center [297, 529] width 19 height 8
click at [241, 441] on div "Select" at bounding box center [244, 529] width 23 height 8
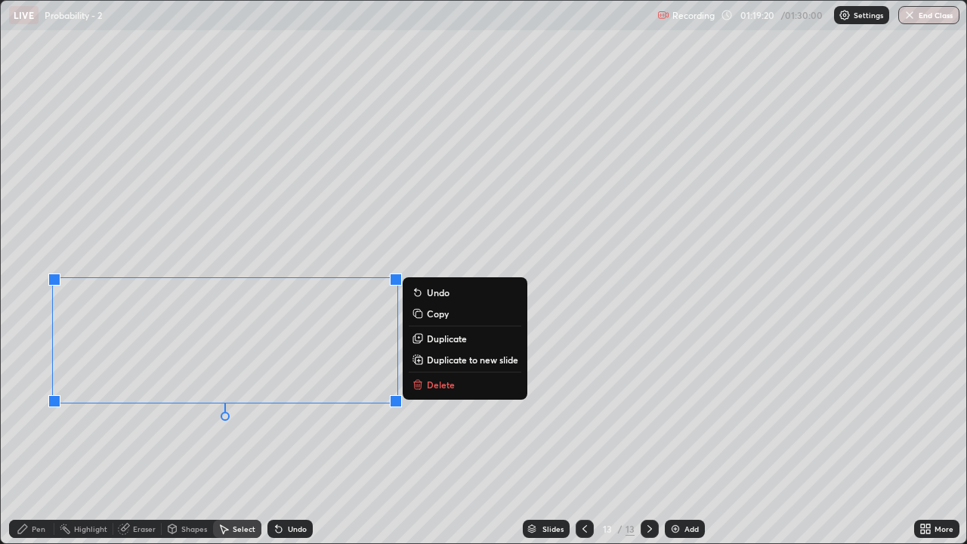
click at [441, 359] on p "Duplicate to new slide" at bounding box center [472, 360] width 91 height 12
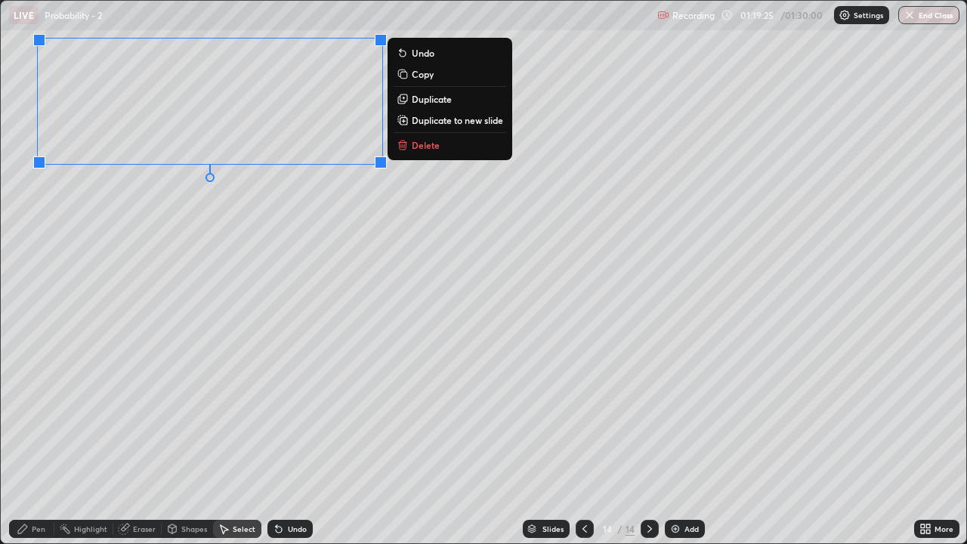
click at [25, 441] on icon at bounding box center [23, 529] width 12 height 12
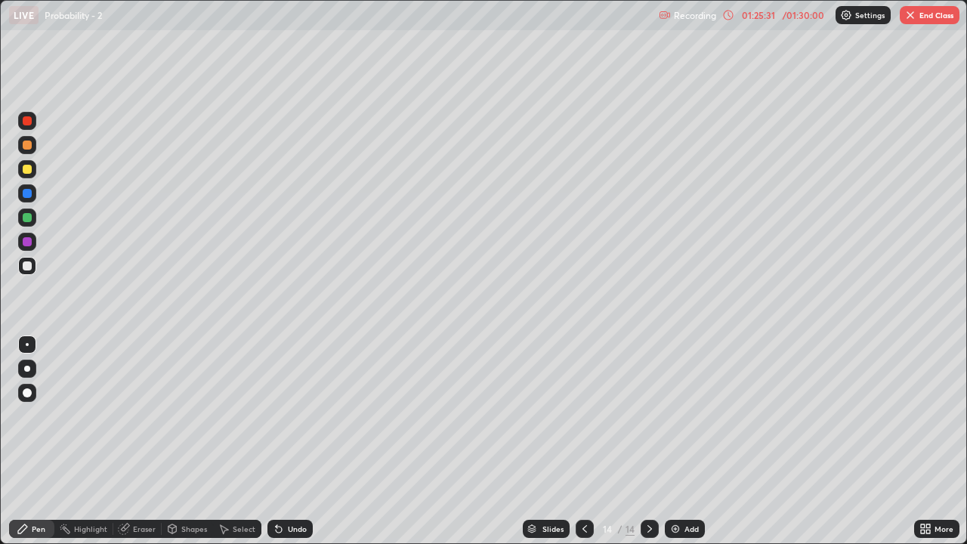
click at [288, 441] on div "Undo" at bounding box center [297, 529] width 19 height 8
click at [283, 441] on div "Undo" at bounding box center [289, 529] width 45 height 18
click at [135, 441] on div "Eraser" at bounding box center [144, 529] width 23 height 8
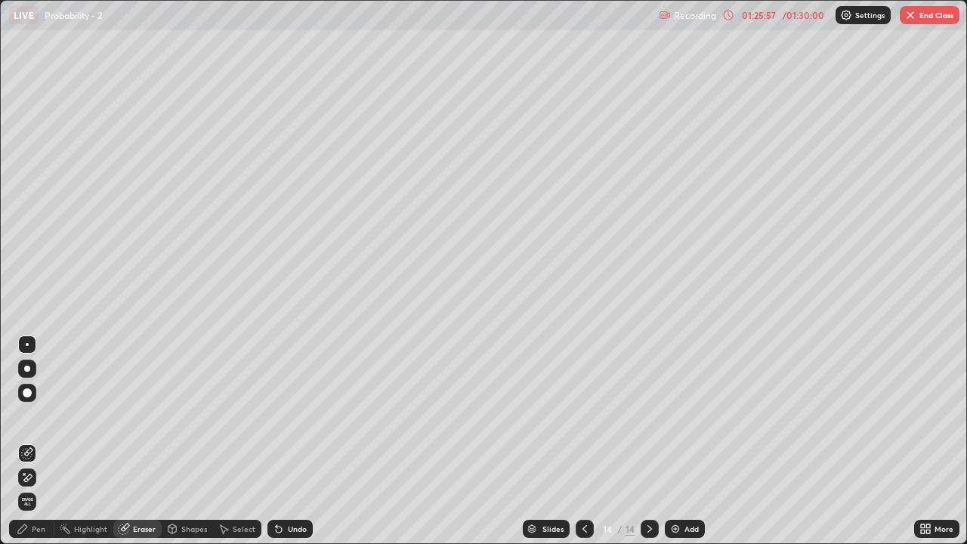
click at [39, 441] on div "Pen" at bounding box center [39, 529] width 14 height 8
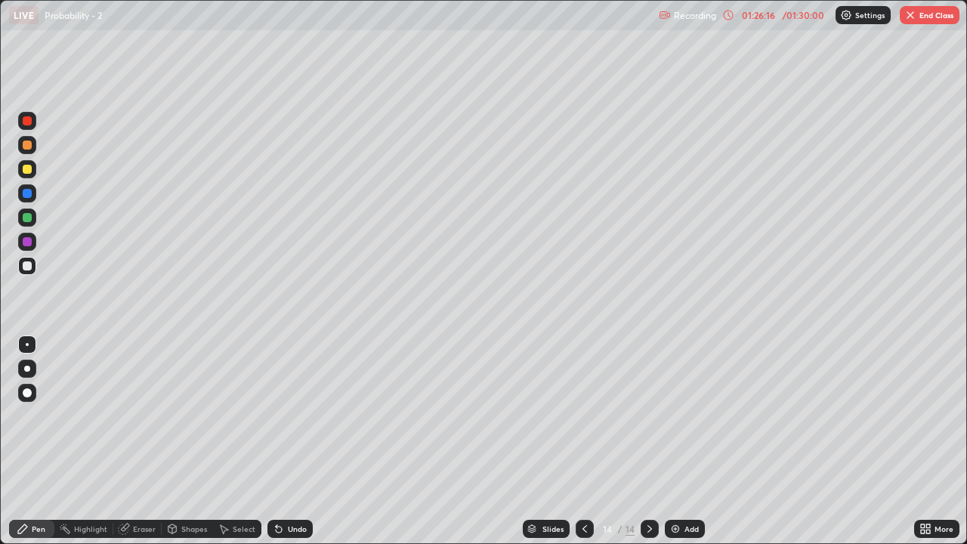
click at [138, 441] on div "Eraser" at bounding box center [144, 529] width 23 height 8
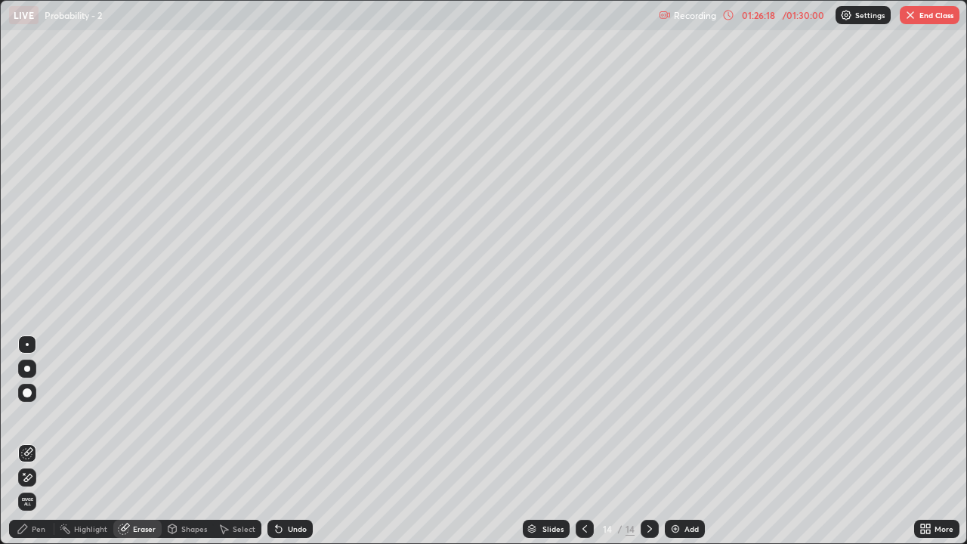
click at [27, 441] on icon at bounding box center [23, 529] width 12 height 12
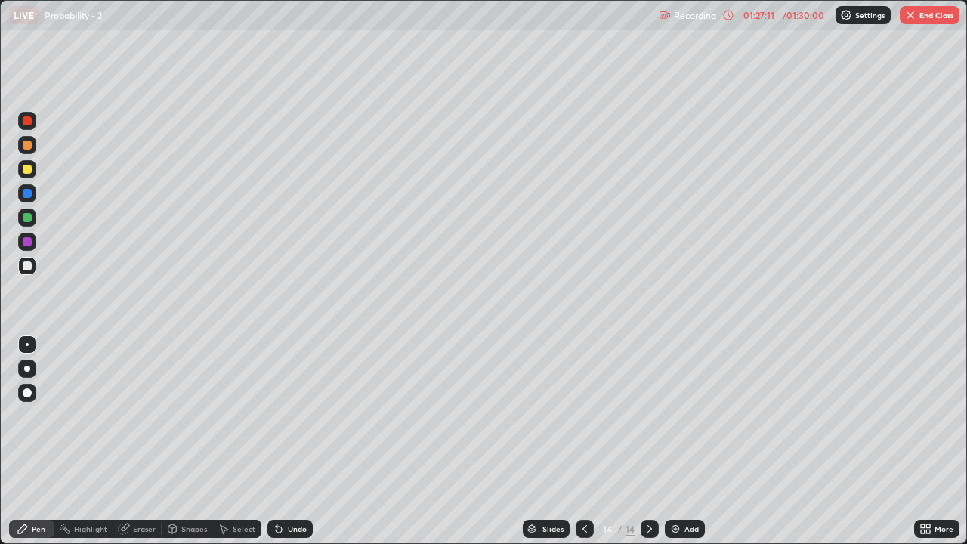
click at [914, 18] on img "button" at bounding box center [910, 15] width 12 height 12
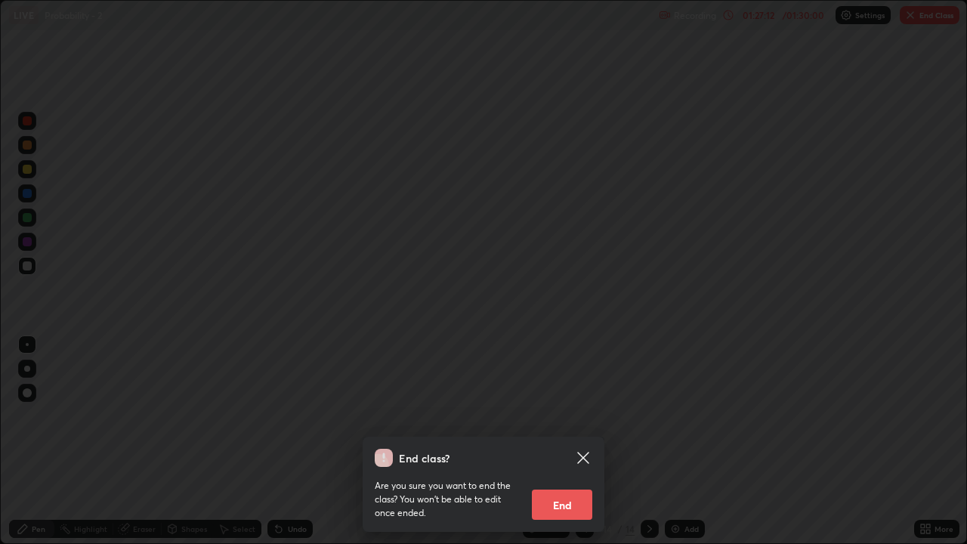
click at [571, 441] on button "End" at bounding box center [562, 505] width 60 height 30
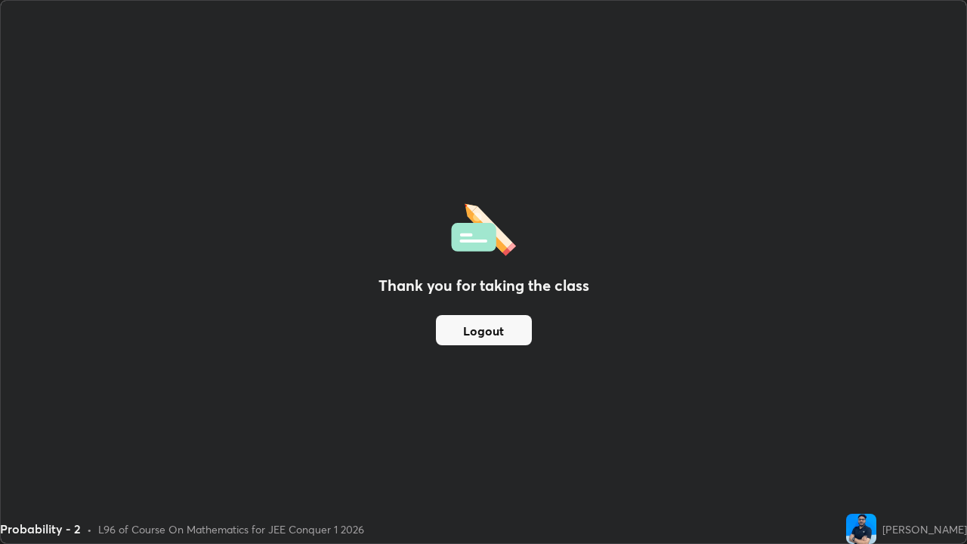
click at [487, 332] on button "Logout" at bounding box center [484, 330] width 96 height 30
